Goal: Information Seeking & Learning: Learn about a topic

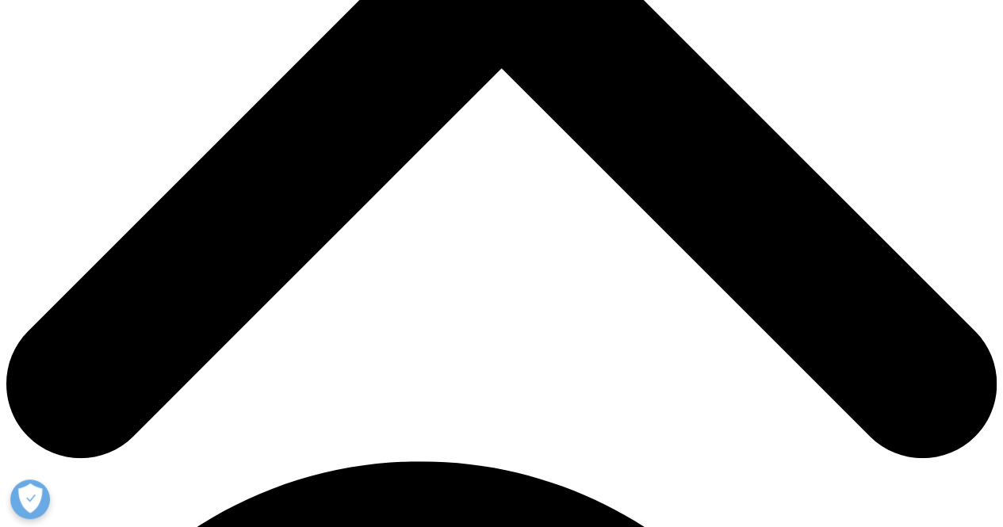
scroll to position [235, 935]
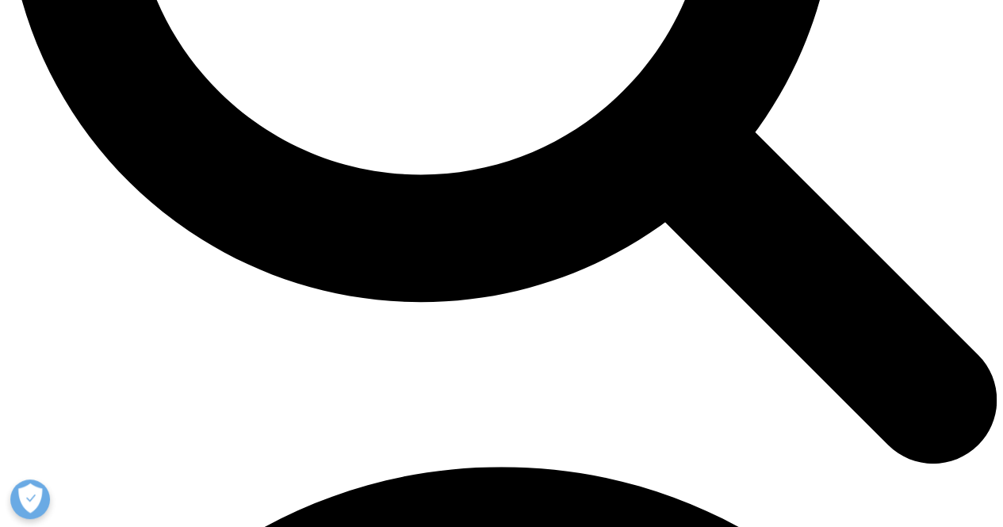
scroll to position [1665, 0]
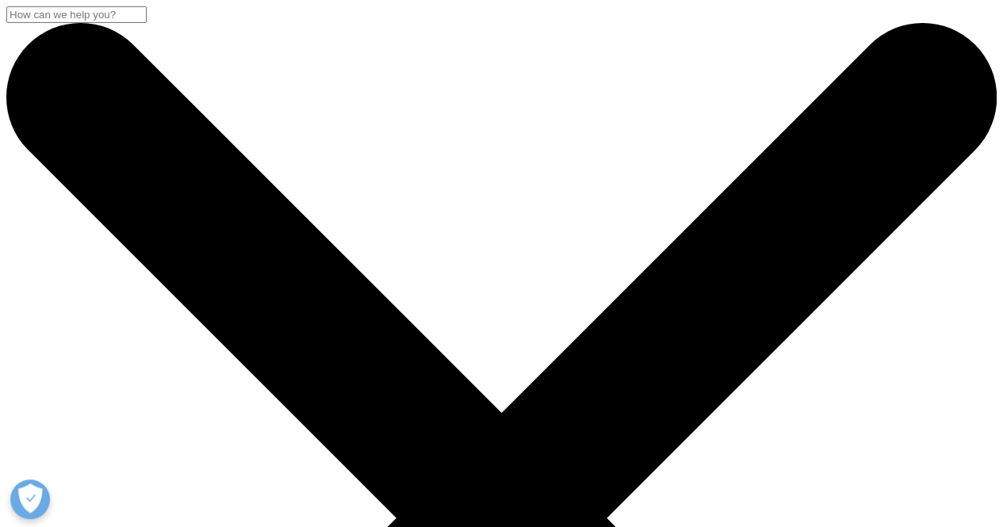
scroll to position [0, 0]
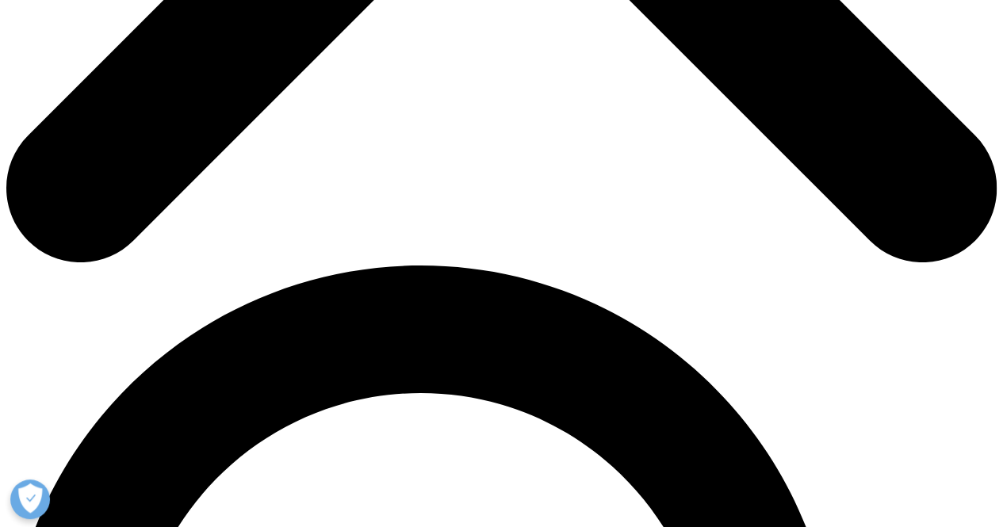
scroll to position [989, 0]
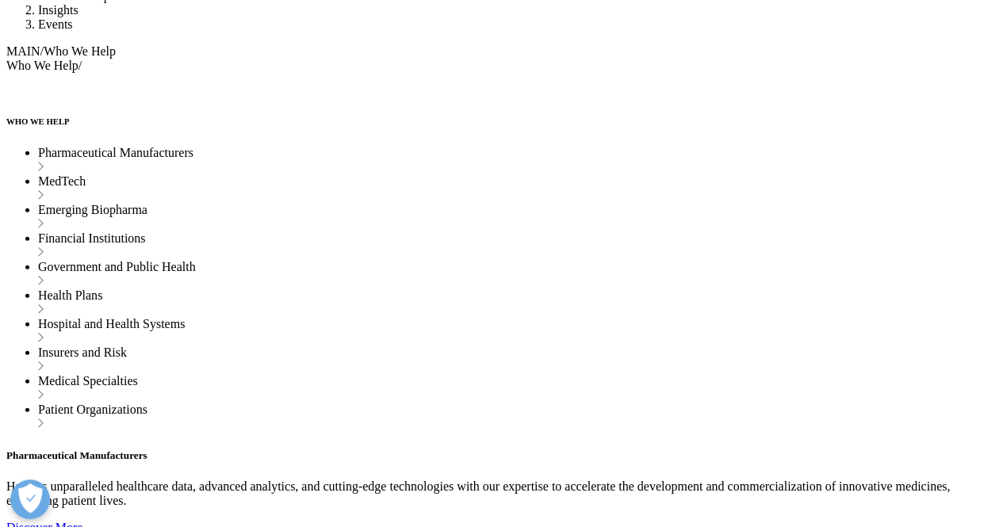
scroll to position [4995, 0]
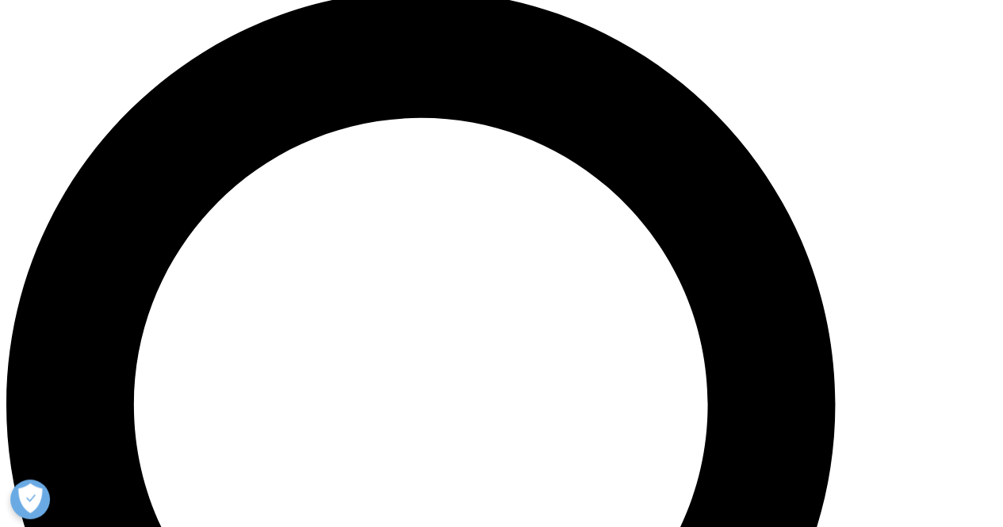
scroll to position [989, 0]
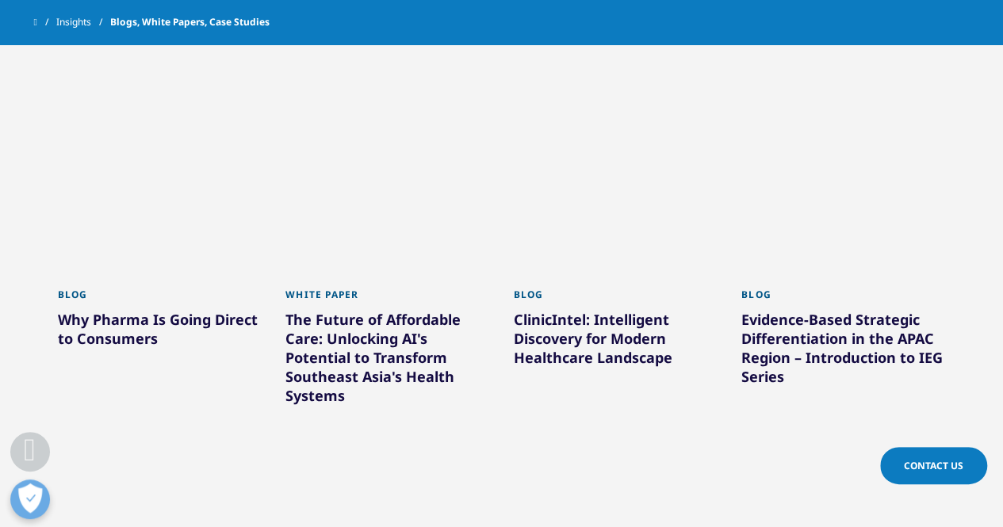
click at [347, 338] on div "The Future of Affordable Care: Unlocking AI's Potential to Transform Southeast …" at bounding box center [387, 360] width 205 height 101
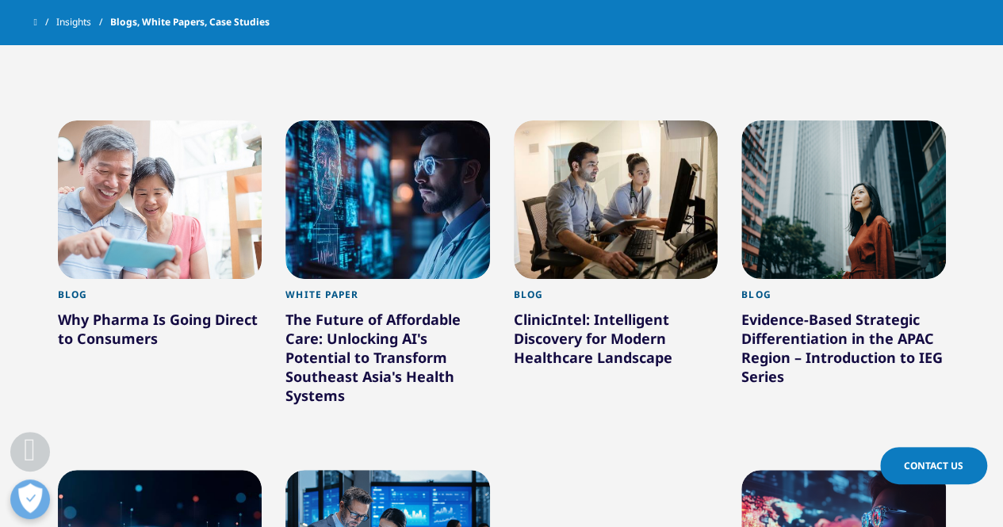
scroll to position [1068, 0]
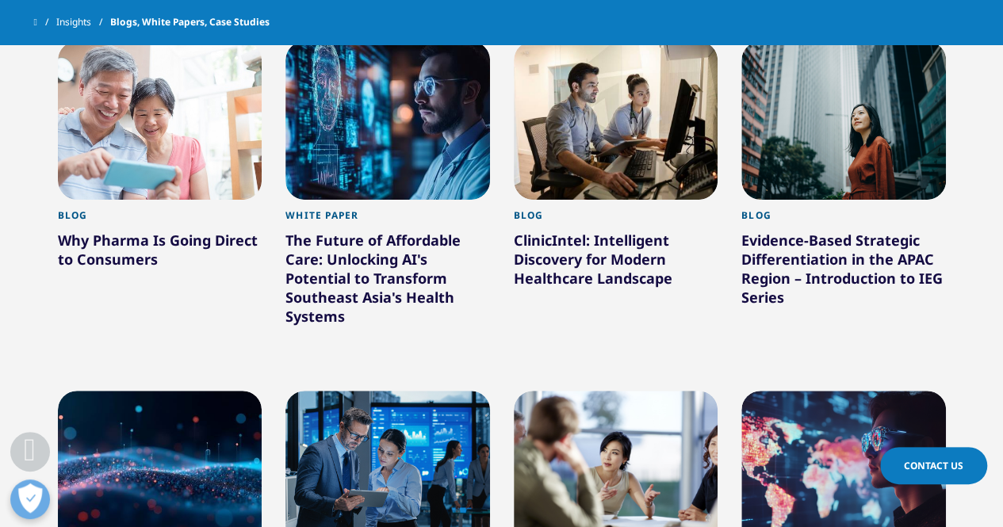
click at [342, 266] on div "The Future of Affordable Care: Unlocking AI's Potential to Transform Southeast …" at bounding box center [387, 281] width 205 height 101
